Goal: Find specific page/section: Find specific page/section

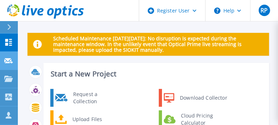
click at [9, 62] on icon at bounding box center [8, 60] width 9 height 5
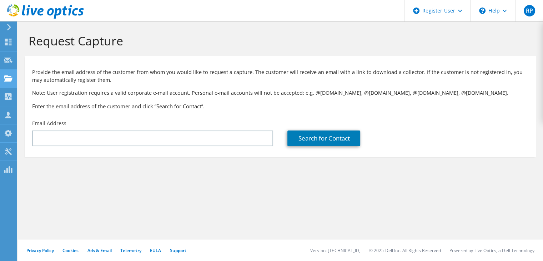
click at [9, 77] on icon at bounding box center [8, 78] width 9 height 7
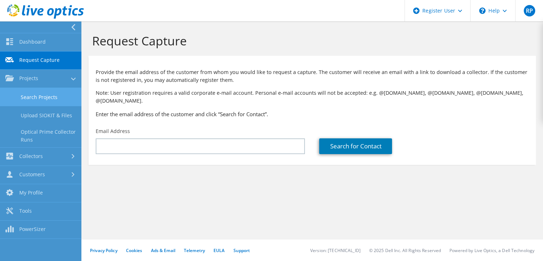
click at [51, 95] on link "Search Projects" at bounding box center [40, 97] width 81 height 18
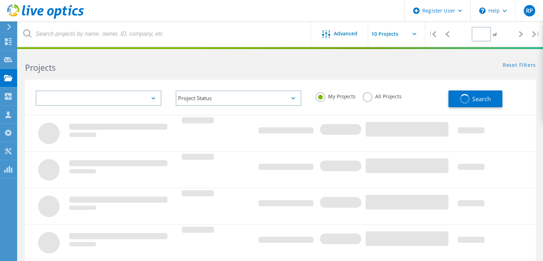
type input "1"
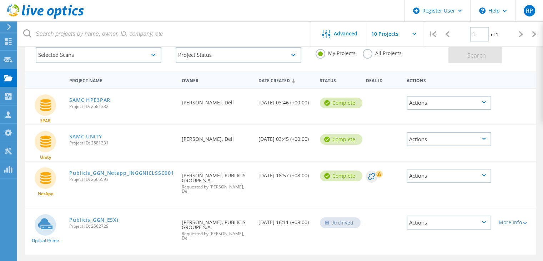
scroll to position [32, 0]
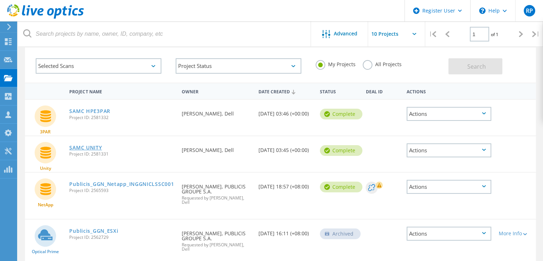
click at [84, 146] on link "SAMC UNITY" at bounding box center [85, 147] width 32 height 5
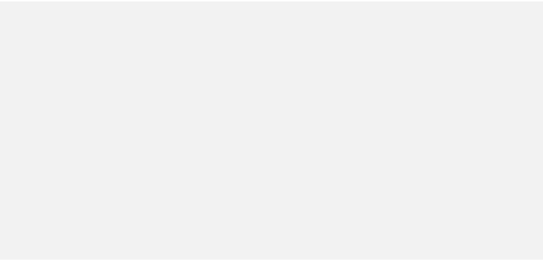
scroll to position [32, 0]
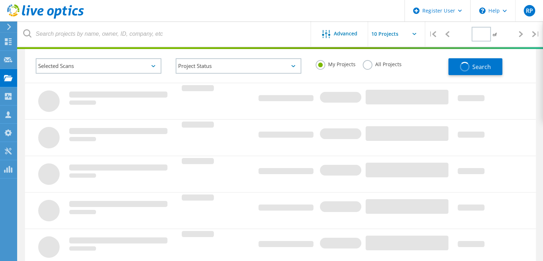
type input "1"
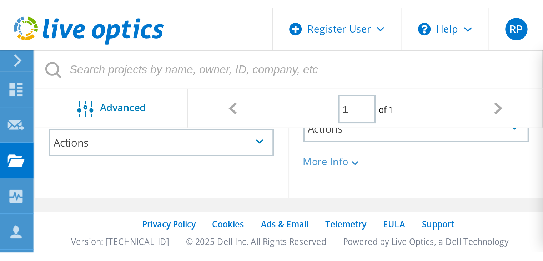
scroll to position [68, 0]
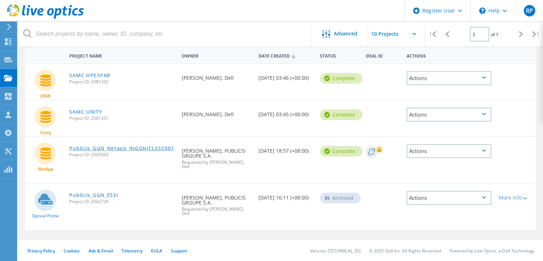
click at [112, 147] on link "Publicis_GGN_Netapp_INGGNICLSSC001" at bounding box center [121, 148] width 105 height 5
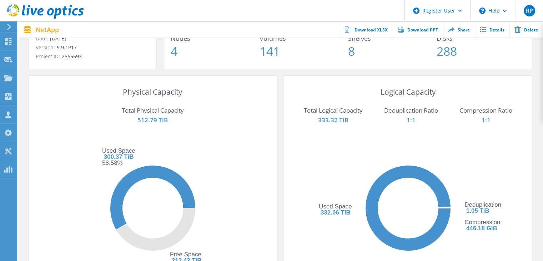
scroll to position [107, 0]
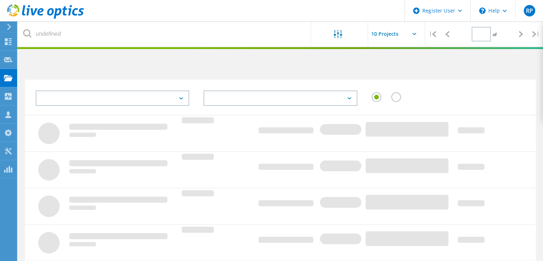
type input "1"
